Goal: Information Seeking & Learning: Learn about a topic

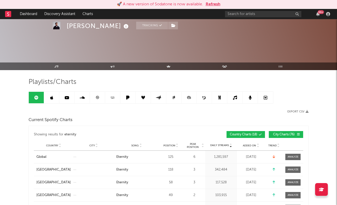
scroll to position [239, 0]
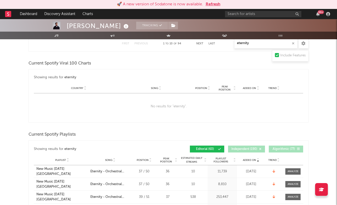
click at [217, 5] on button "Refresh" at bounding box center [213, 4] width 15 height 6
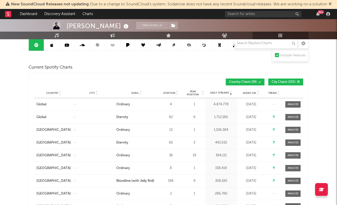
scroll to position [48, 0]
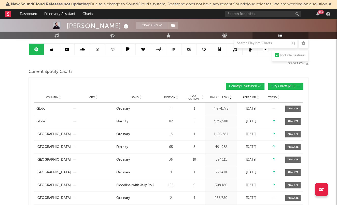
click at [277, 86] on span "City Charts ( 250 )" at bounding box center [284, 86] width 24 height 3
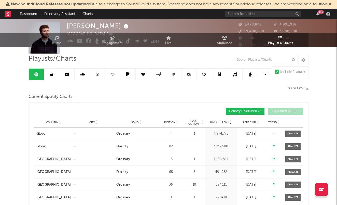
scroll to position [0, 0]
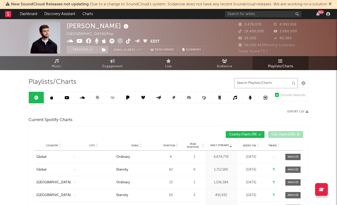
click at [266, 80] on input "text" at bounding box center [266, 83] width 64 height 10
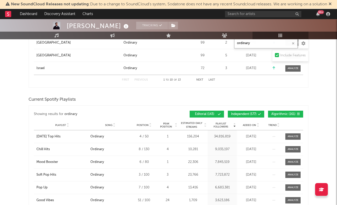
scroll to position [409, 0]
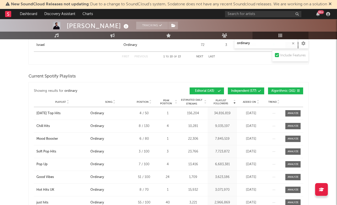
click at [253, 92] on span "Independent ( 577 )" at bounding box center [243, 90] width 25 height 3
click at [280, 90] on span "Algorithmic ( 161 )" at bounding box center [283, 90] width 24 height 3
click at [250, 102] on span "Added On" at bounding box center [249, 101] width 13 height 3
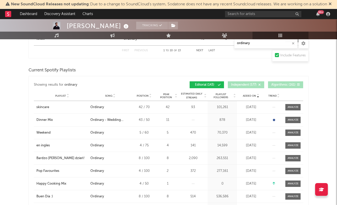
scroll to position [416, 0]
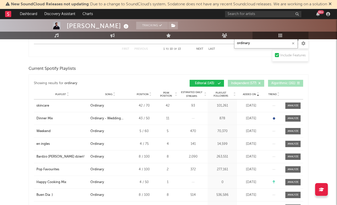
click at [243, 41] on input "ordinary" at bounding box center [266, 43] width 64 height 10
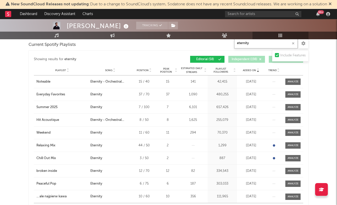
scroll to position [332, 0]
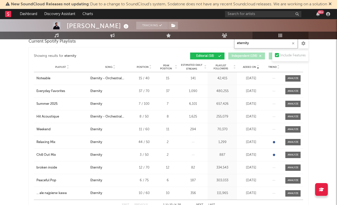
type input "eternity"
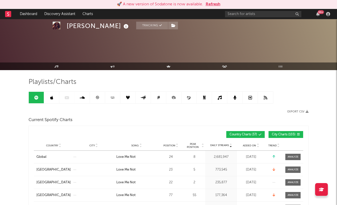
scroll to position [226, 0]
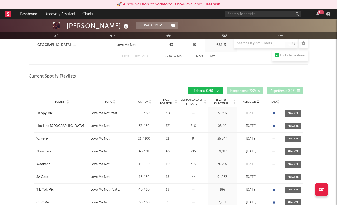
click at [213, 2] on button "Refresh" at bounding box center [213, 4] width 15 height 6
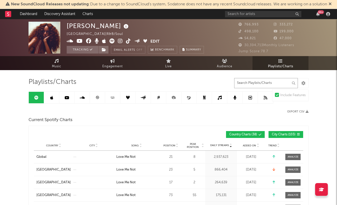
click at [260, 84] on input "text" at bounding box center [266, 83] width 64 height 10
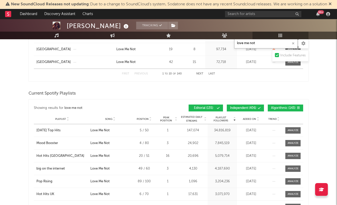
scroll to position [232, 0]
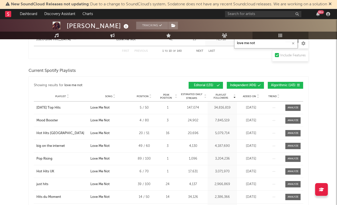
type input "love me not"
click at [250, 85] on span "Independent ( 406 )" at bounding box center [243, 85] width 26 height 3
click at [284, 85] on span "Algorithmic ( 143 )" at bounding box center [283, 85] width 24 height 3
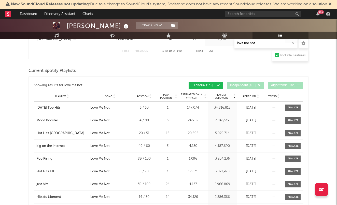
click at [246, 95] on span "Added On" at bounding box center [249, 96] width 13 height 3
